Goal: Communication & Community: Answer question/provide support

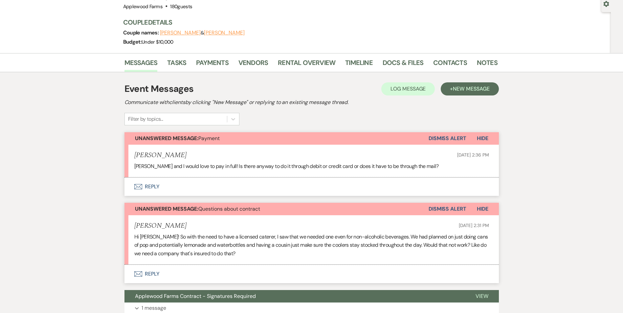
click at [156, 188] on button "Envelope Reply" at bounding box center [311, 187] width 374 height 18
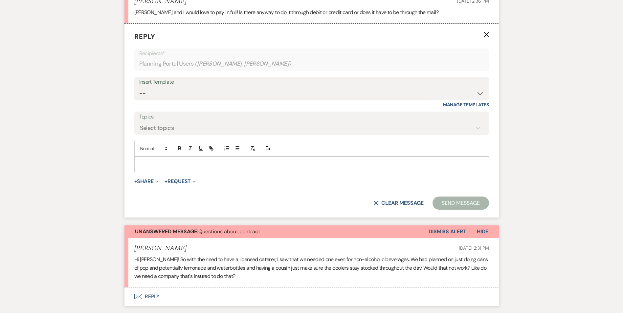
scroll to position [261, 0]
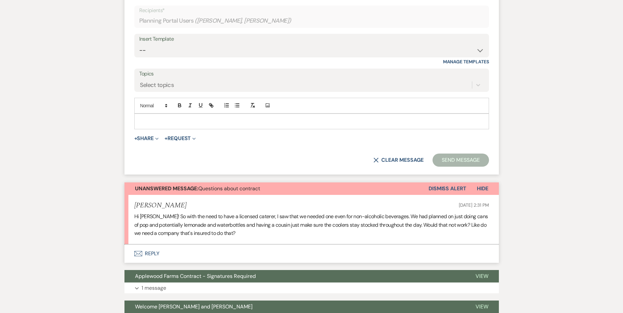
click at [145, 255] on button "Envelope Reply" at bounding box center [311, 254] width 374 height 18
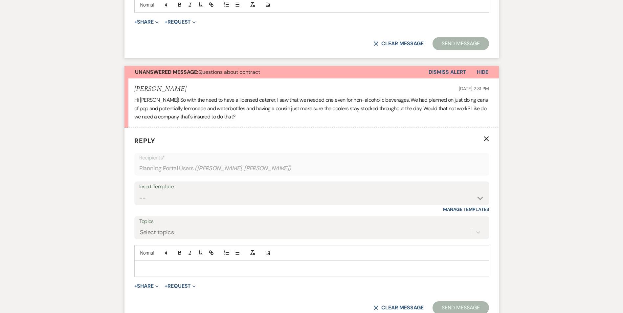
scroll to position [392, 0]
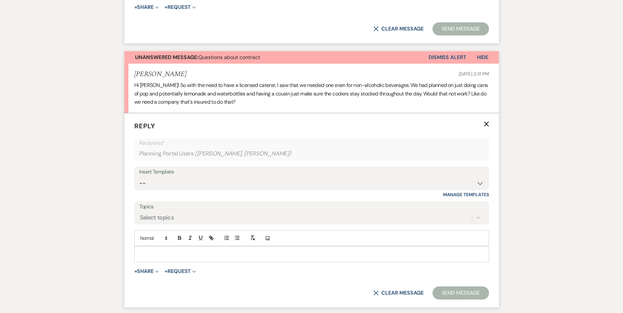
click at [153, 251] on p at bounding box center [311, 253] width 344 height 7
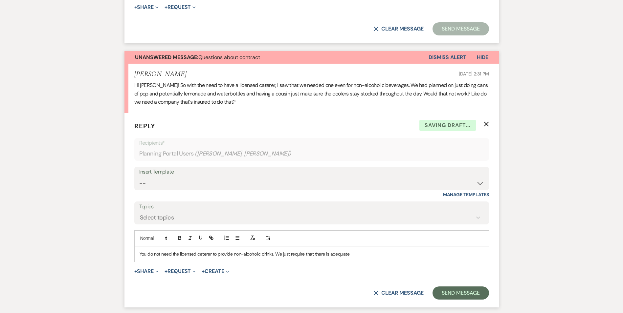
click at [354, 257] on p "You do not need the licensed caterer to provide non-alcoholic drinks. We just r…" at bounding box center [311, 253] width 344 height 7
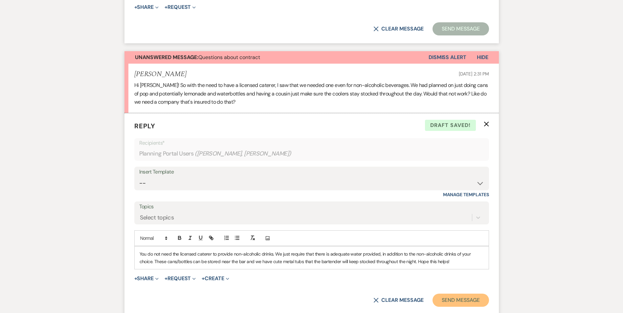
click at [471, 298] on button "Send Message" at bounding box center [460, 300] width 56 height 13
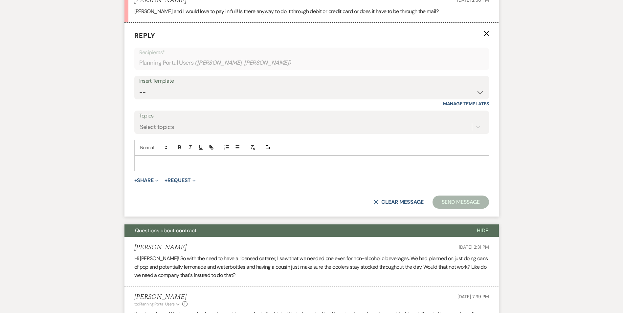
scroll to position [130, 0]
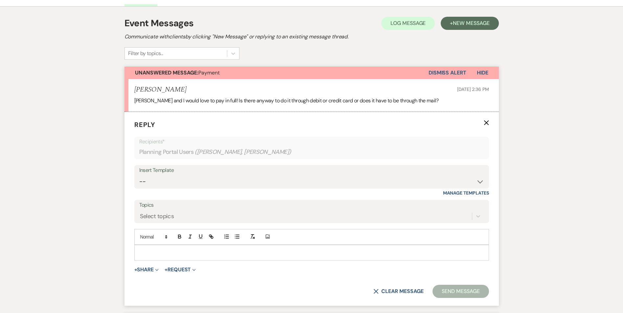
click at [155, 253] on p at bounding box center [311, 252] width 344 height 7
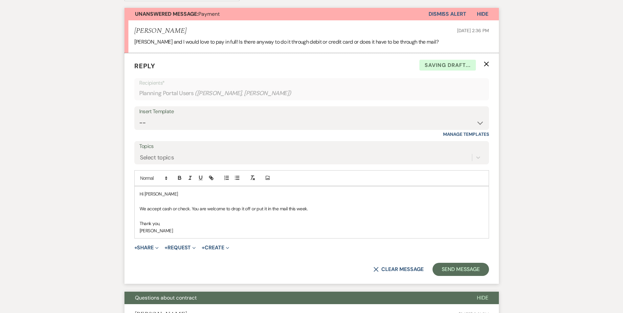
scroll to position [195, 0]
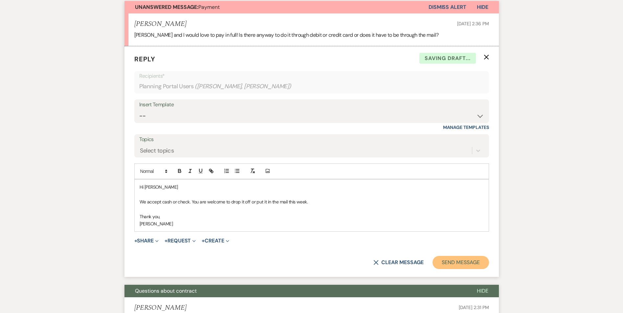
click at [461, 263] on button "Send Message" at bounding box center [460, 262] width 56 height 13
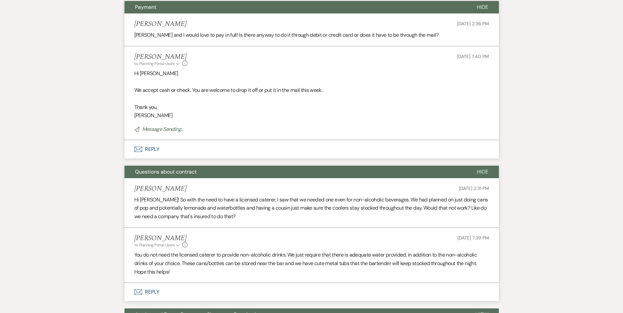
scroll to position [0, 0]
